Goal: Task Accomplishment & Management: Manage account settings

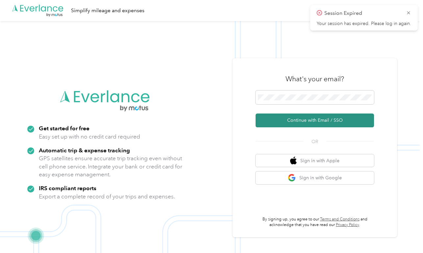
click at [339, 119] on button "Continue with Email / SSO" at bounding box center [315, 121] width 119 height 14
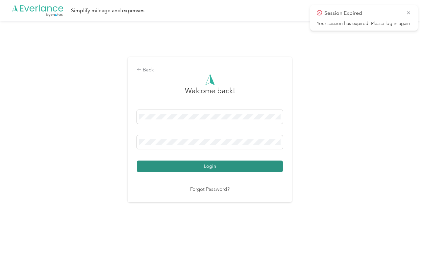
click at [258, 164] on button "Login" at bounding box center [210, 167] width 146 height 12
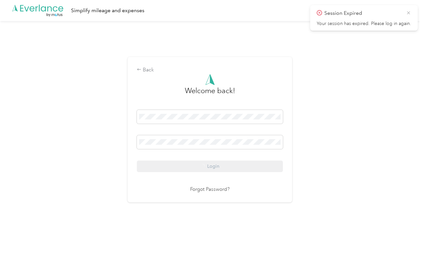
click at [409, 13] on icon at bounding box center [408, 13] width 5 height 6
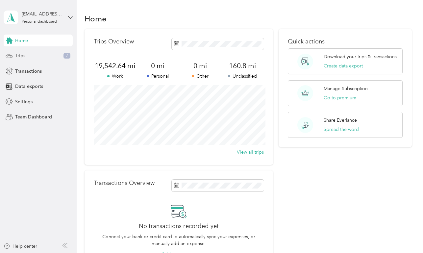
click at [36, 55] on div "Trips 7" at bounding box center [38, 56] width 69 height 12
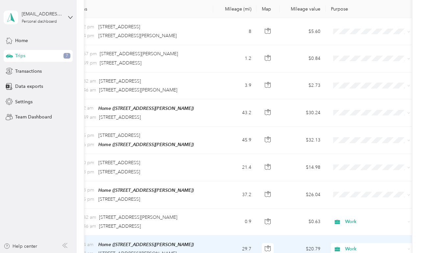
scroll to position [96, 0]
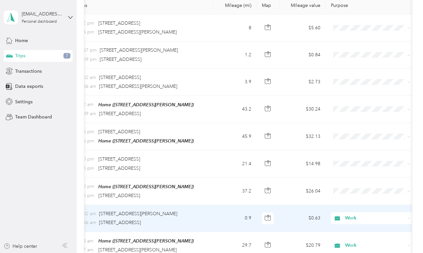
drag, startPoint x: 291, startPoint y: 126, endPoint x: 340, endPoint y: 212, distance: 98.6
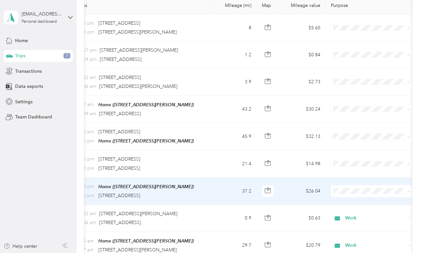
click at [356, 97] on span "Work" at bounding box center [378, 97] width 61 height 7
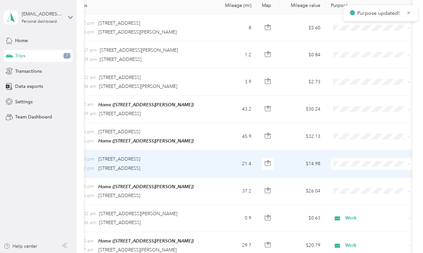
click at [355, 73] on li "Work" at bounding box center [372, 71] width 82 height 12
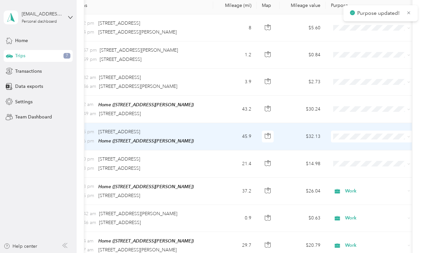
click at [350, 139] on span at bounding box center [372, 137] width 82 height 12
click at [351, 149] on span "Work" at bounding box center [378, 148] width 61 height 7
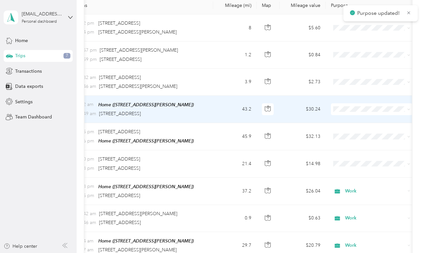
click at [351, 121] on span "Work" at bounding box center [378, 121] width 61 height 7
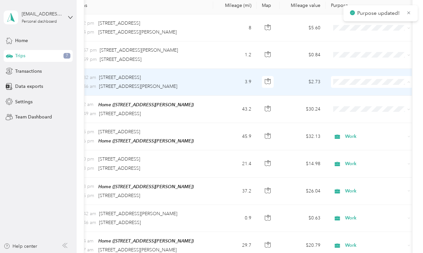
click at [353, 93] on span "Work" at bounding box center [378, 94] width 61 height 7
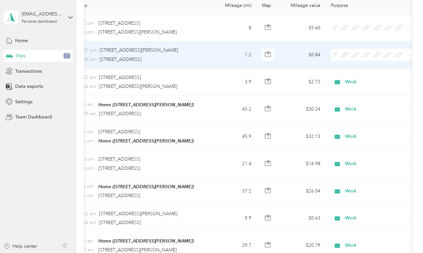
click at [354, 65] on span "Work" at bounding box center [378, 67] width 61 height 7
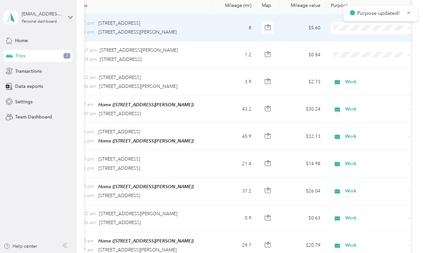
click at [351, 41] on span "Work" at bounding box center [378, 40] width 61 height 7
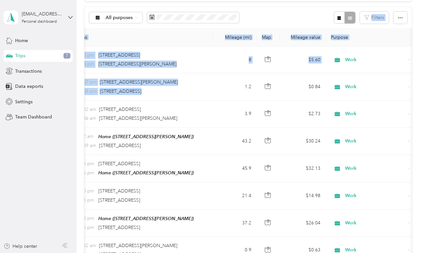
scroll to position [0, 0]
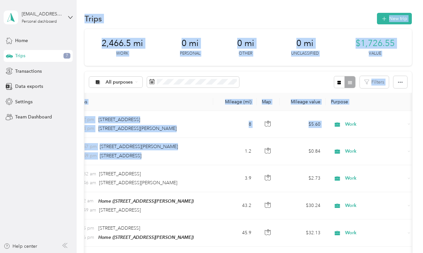
drag, startPoint x: 225, startPoint y: 56, endPoint x: 219, endPoint y: 9, distance: 47.5
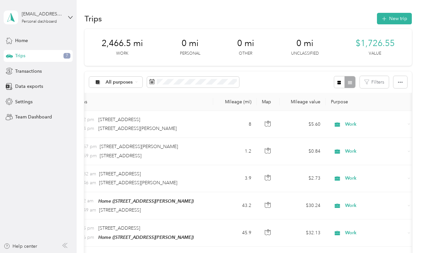
click at [223, 18] on div "Trips New trip" at bounding box center [248, 19] width 327 height 14
